Goal: Find specific page/section: Find specific page/section

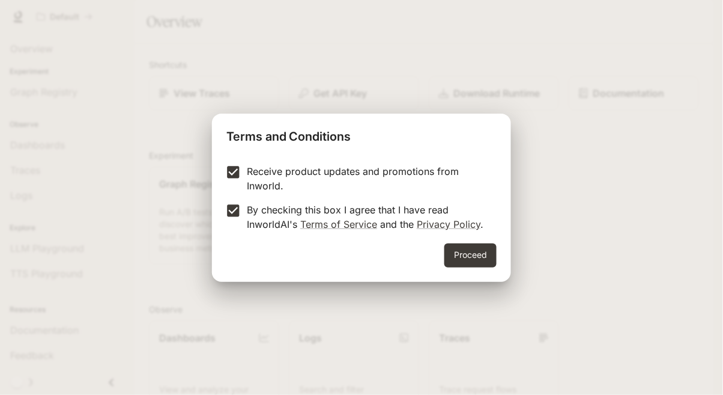
click at [477, 258] on button "Proceed" at bounding box center [471, 255] width 52 height 24
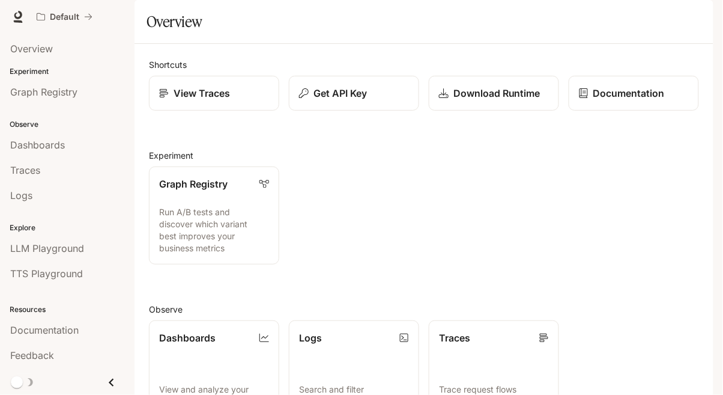
scroll to position [96, 0]
click at [85, 151] on div "Dashboards" at bounding box center [67, 145] width 114 height 14
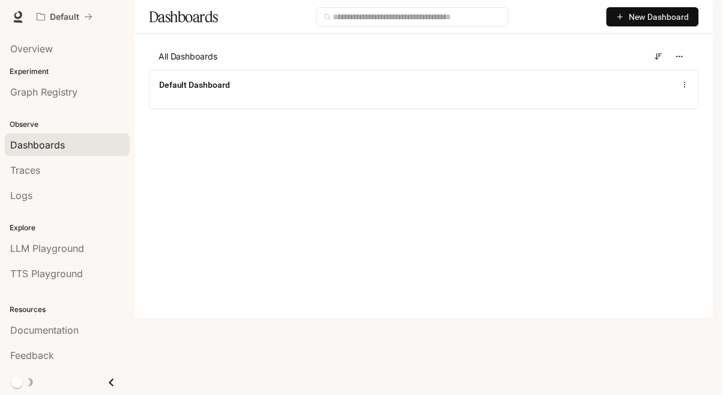
click at [71, 56] on link "Overview" at bounding box center [67, 48] width 125 height 23
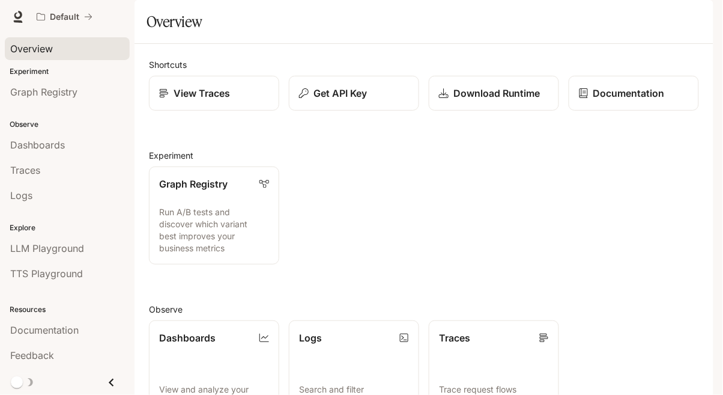
click at [233, 100] on div "View Traces" at bounding box center [214, 93] width 110 height 14
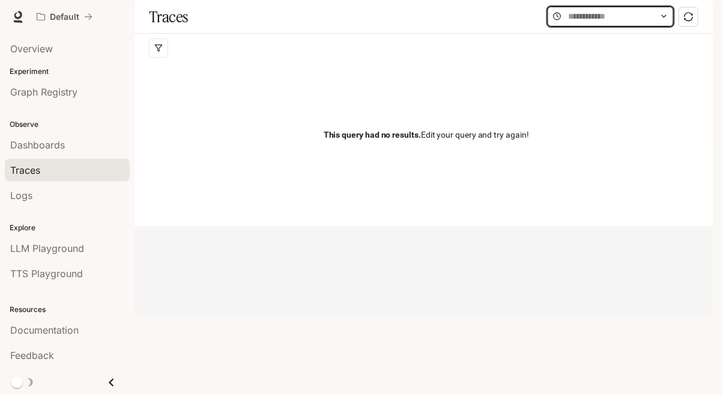
click at [600, 23] on input "text" at bounding box center [611, 16] width 84 height 13
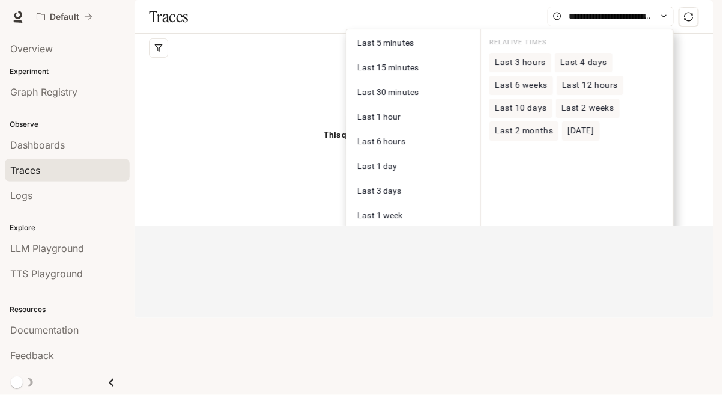
click at [293, 110] on div "This query had no results. Edit your query and try again!" at bounding box center [426, 134] width 555 height 144
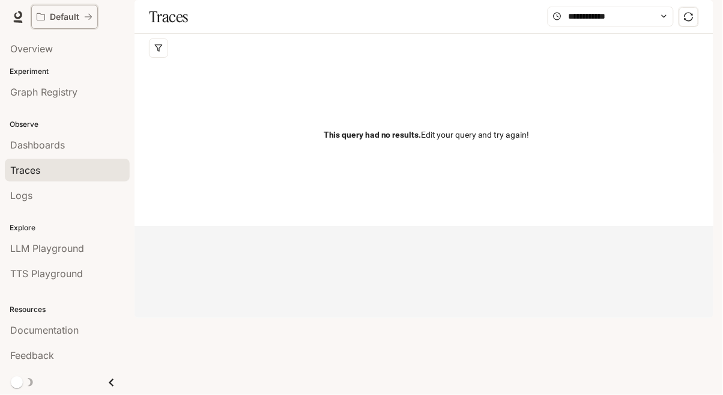
click at [91, 20] on icon "All workspaces" at bounding box center [88, 17] width 8 height 8
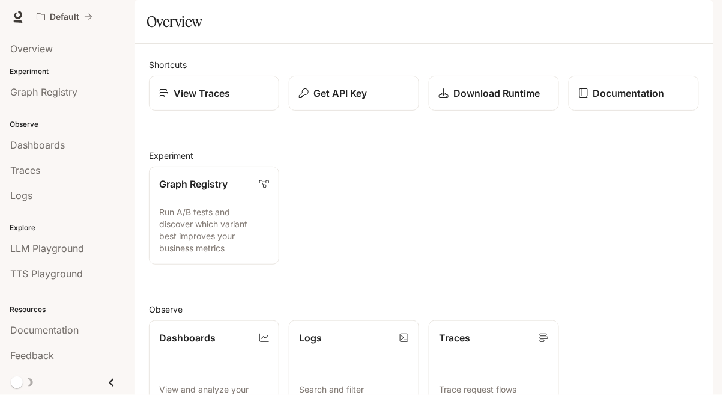
scroll to position [86, 0]
click at [241, 206] on p "Run A/B tests and discover which variant best improves your business metrics" at bounding box center [214, 230] width 110 height 48
